Goal: Task Accomplishment & Management: Complete application form

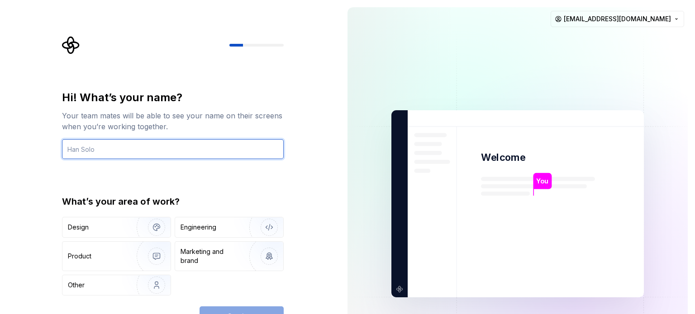
click at [182, 152] on input "text" at bounding box center [173, 149] width 222 height 20
type input "Jetaime"
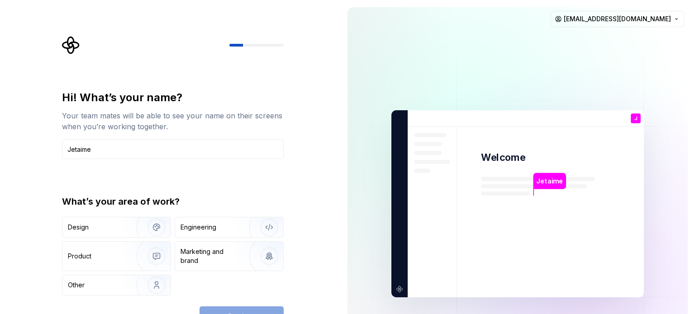
click at [111, 208] on div "What’s your area of work?" at bounding box center [173, 201] width 222 height 13
click at [115, 229] on div "Design" at bounding box center [96, 227] width 57 height 9
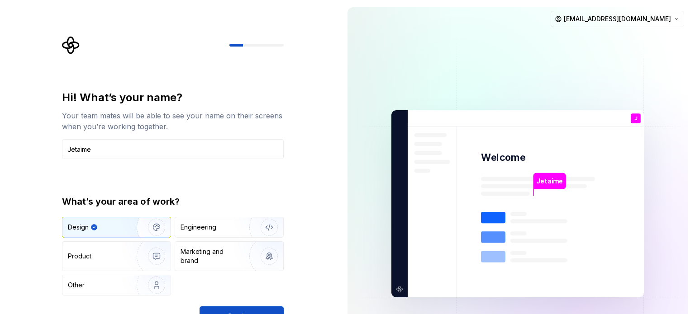
click at [369, 222] on img at bounding box center [517, 204] width 367 height 428
click at [264, 309] on button "Continue" at bounding box center [242, 317] width 84 height 20
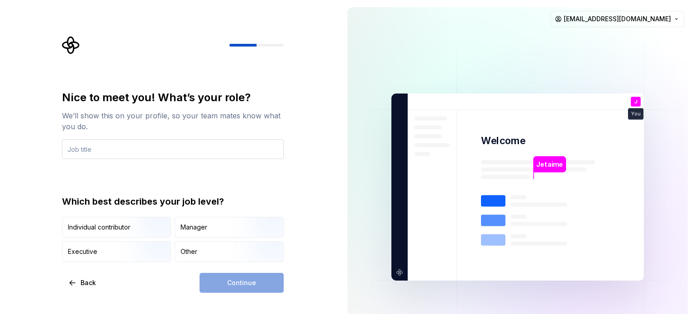
click at [197, 144] on input "text" at bounding box center [173, 149] width 222 height 20
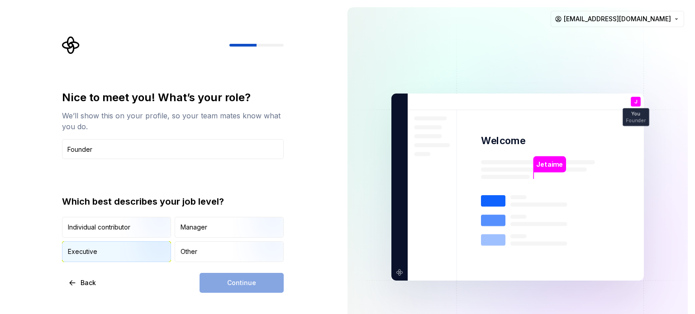
type input "Founder"
click at [126, 249] on img "button" at bounding box center [149, 263] width 58 height 61
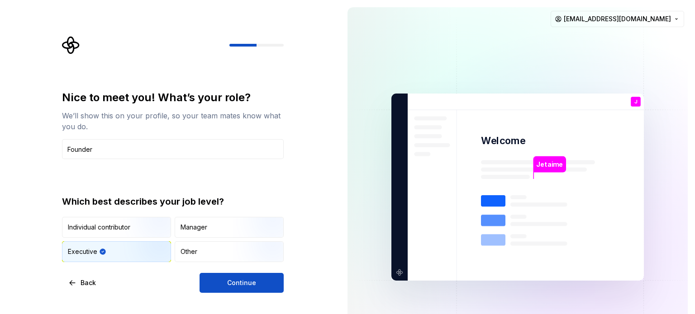
click at [238, 301] on div "Nice to meet you! What’s your role? We’ll show this on your profile, so your te…" at bounding box center [170, 187] width 340 height 375
click at [240, 295] on div "Nice to meet you! What’s your role? We’ll show this on your profile, so your te…" at bounding box center [170, 187] width 340 height 375
click at [264, 281] on button "Continue" at bounding box center [242, 283] width 84 height 20
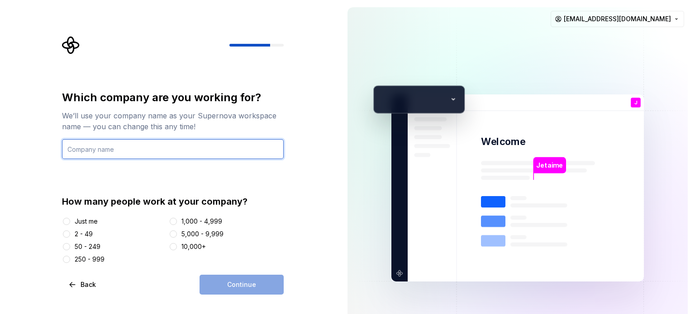
click at [143, 150] on input "text" at bounding box center [173, 149] width 222 height 20
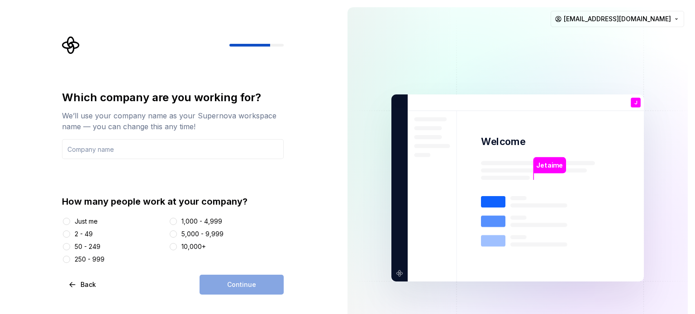
paste input "SurveyJet"
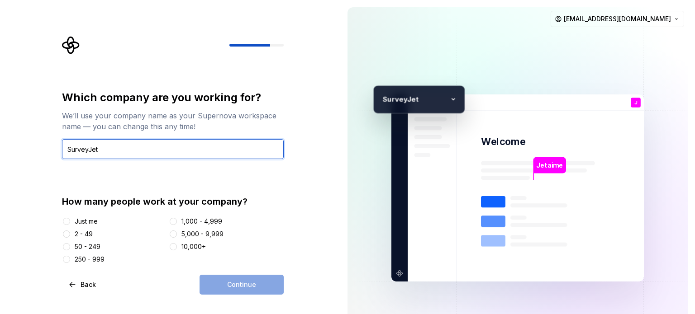
type input "SurveyJet"
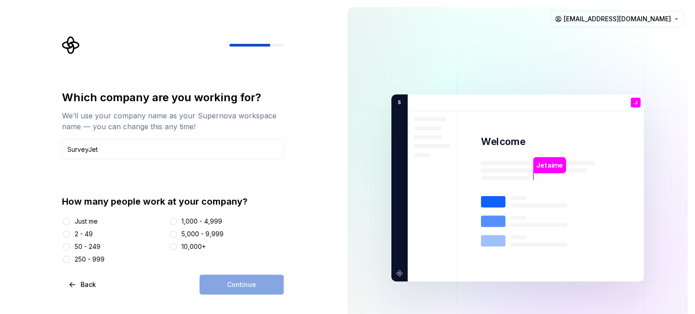
click at [182, 244] on div "10,000+" at bounding box center [193, 247] width 24 height 9
click at [177, 244] on button "10,000+" at bounding box center [173, 246] width 7 height 7
click at [223, 287] on button "Continue" at bounding box center [242, 285] width 84 height 20
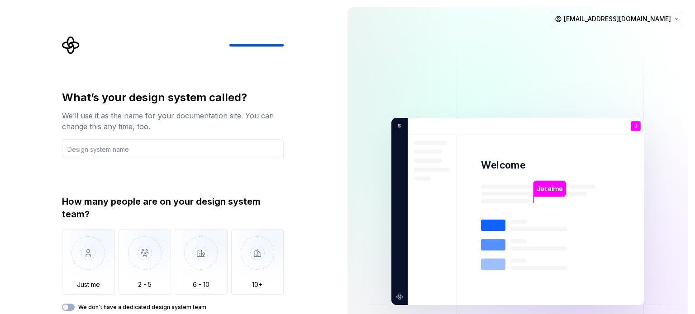
click at [228, 276] on div "Just me 2 - 5 6 - 10 10+" at bounding box center [173, 262] width 222 height 65
click at [267, 271] on img "button" at bounding box center [257, 260] width 53 height 61
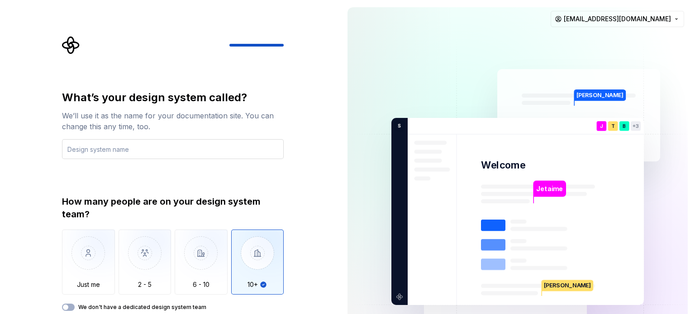
click at [213, 145] on input "text" at bounding box center [173, 149] width 222 height 20
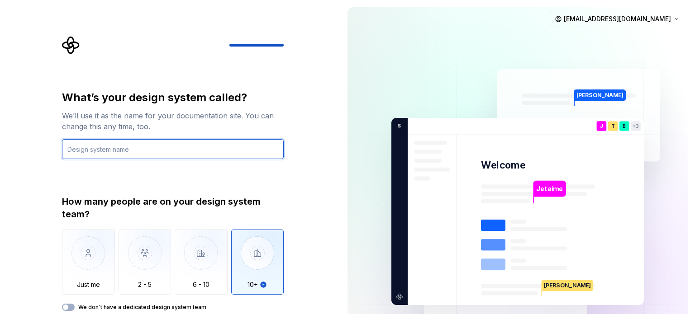
paste input "SurveyJet"
type input "SJ"
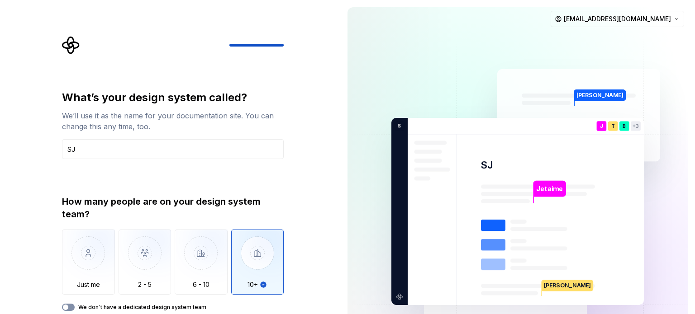
click at [69, 306] on icon "button" at bounding box center [65, 307] width 7 height 5
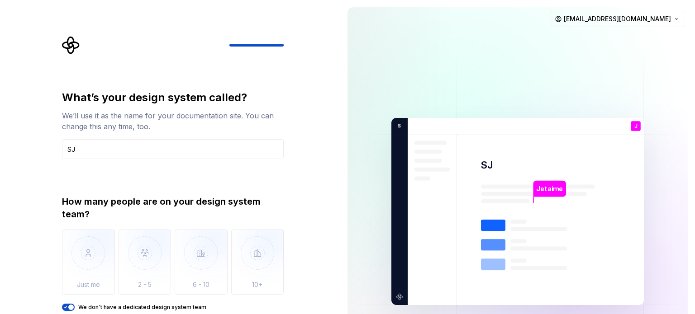
click at [388, 254] on img at bounding box center [517, 212] width 367 height 428
click at [526, 215] on img at bounding box center [517, 212] width 367 height 428
click at [262, 53] on div at bounding box center [173, 45] width 222 height 18
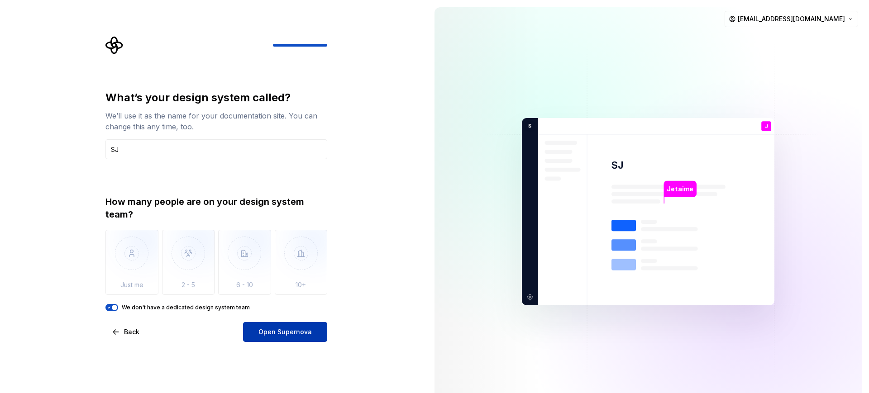
drag, startPoint x: 511, startPoint y: 1, endPoint x: 298, endPoint y: 341, distance: 400.7
click at [298, 314] on button "Open Supernova" at bounding box center [285, 332] width 84 height 20
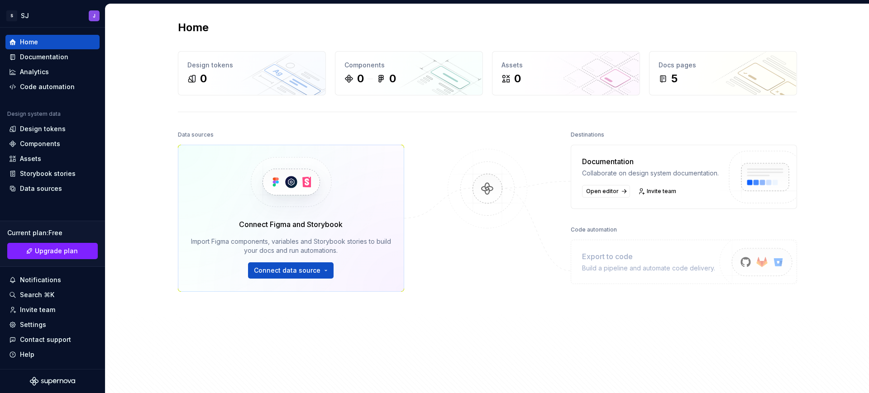
click at [166, 251] on div "Home Design tokens 0 Components 0 0 Assets 0 Docs pages 5 Data sources Connect …" at bounding box center [488, 210] width 652 height 413
click at [55, 128] on div "Design tokens" at bounding box center [43, 128] width 46 height 9
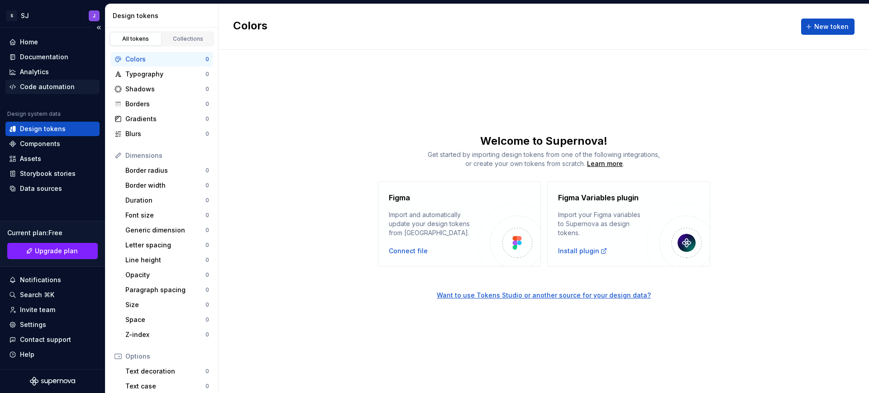
click at [59, 85] on div "Code automation" at bounding box center [47, 86] width 55 height 9
click at [61, 190] on div "Data sources" at bounding box center [52, 188] width 87 height 9
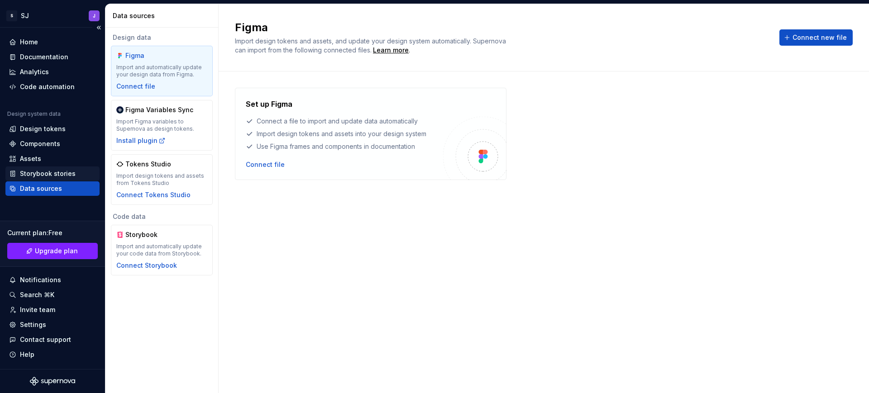
click at [39, 176] on div "Storybook stories" at bounding box center [48, 173] width 56 height 9
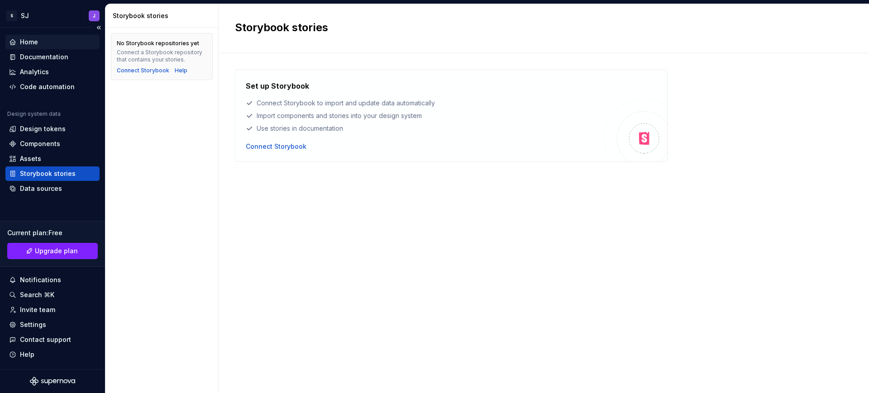
click at [33, 43] on div "Home" at bounding box center [29, 42] width 18 height 9
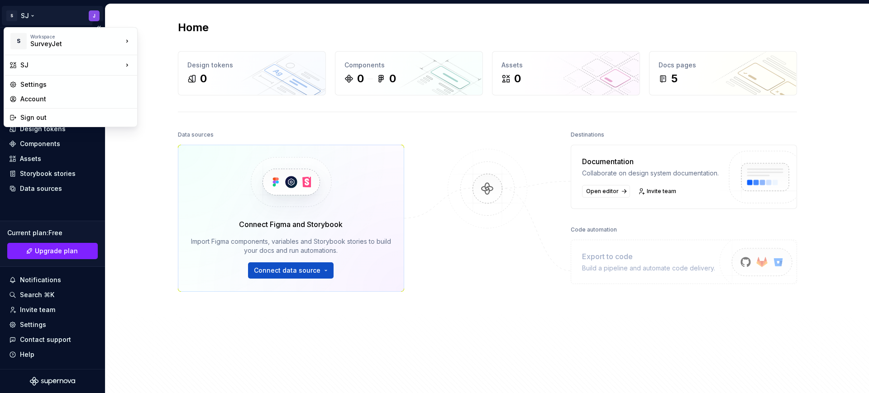
click at [38, 17] on html "S SJ J Home Documentation Analytics Code automation Design system data Design t…" at bounding box center [434, 196] width 869 height 393
click at [102, 18] on html "S SJ J Home Documentation Analytics Code automation Design system data Design t…" at bounding box center [434, 196] width 869 height 393
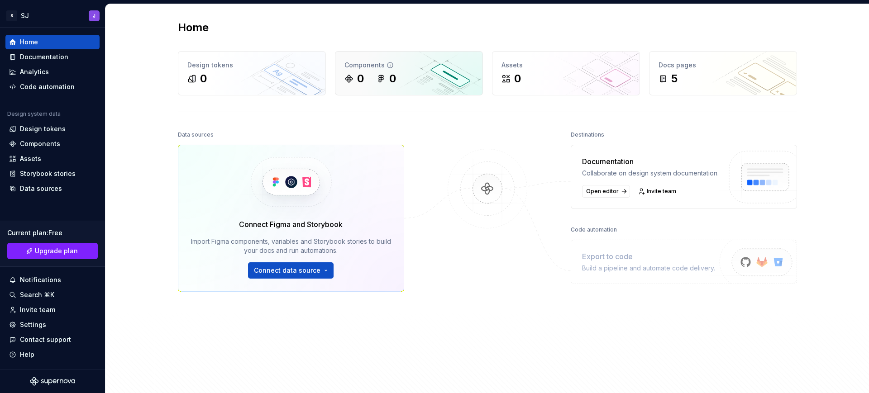
click at [428, 62] on div "Components" at bounding box center [408, 65] width 129 height 9
